Goal: Find contact information: Find contact information

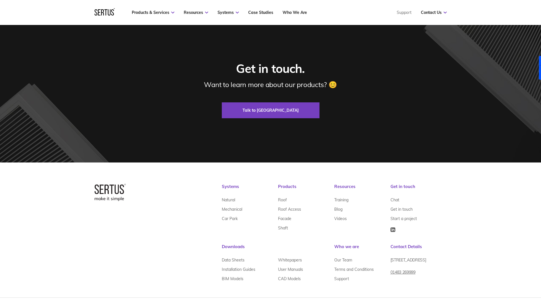
scroll to position [1689, 0]
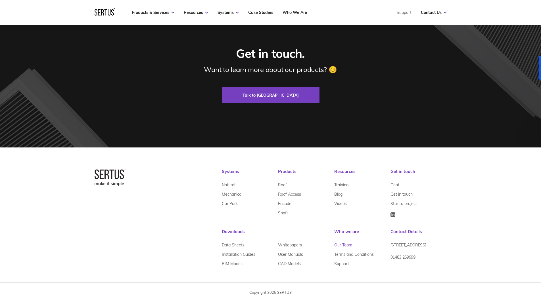
click at [342, 246] on link "Our Team" at bounding box center [343, 245] width 18 height 9
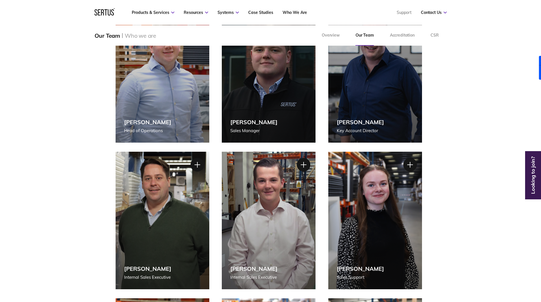
scroll to position [284, 0]
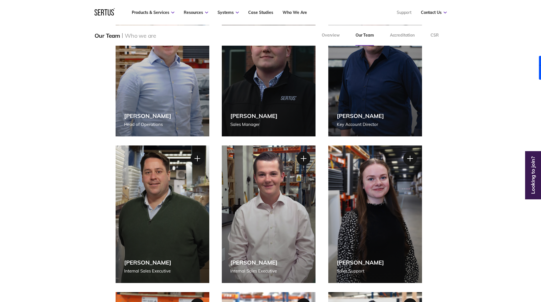
click at [308, 187] on div "[PERSON_NAME] Internal Sales Executive" at bounding box center [269, 215] width 94 height 138
click at [297, 155] on div "[PERSON_NAME] Internal Sales Executive" at bounding box center [269, 215] width 94 height 138
click at [300, 157] on div at bounding box center [303, 159] width 14 height 14
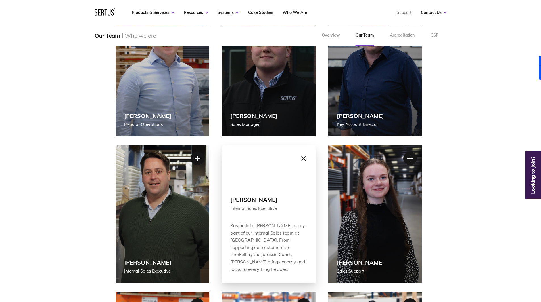
click at [300, 158] on div at bounding box center [303, 159] width 14 height 14
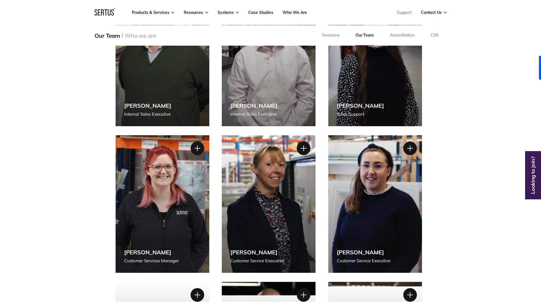
scroll to position [454, 0]
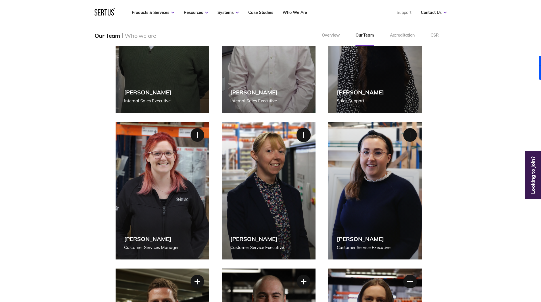
click at [305, 131] on div at bounding box center [303, 135] width 14 height 14
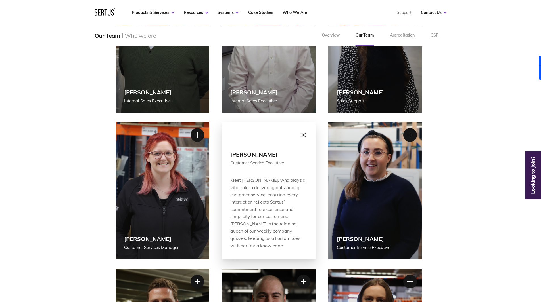
click at [305, 131] on div at bounding box center [303, 135] width 14 height 14
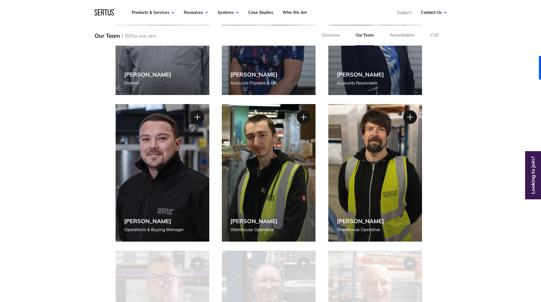
scroll to position [930, 0]
